Goal: Task Accomplishment & Management: Manage account settings

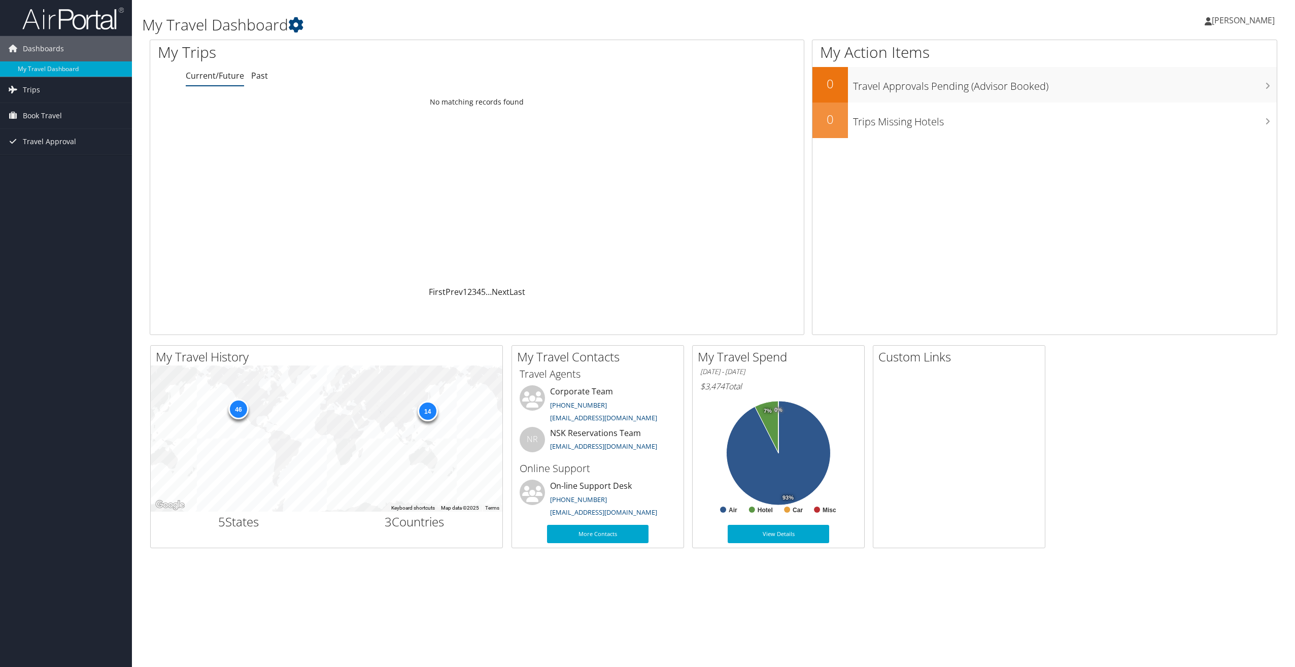
click at [1237, 18] on span "[PERSON_NAME]" at bounding box center [1243, 20] width 63 height 11
click at [1201, 91] on link "View Travel Profile" at bounding box center [1217, 90] width 113 height 17
